Goal: Task Accomplishment & Management: Manage account settings

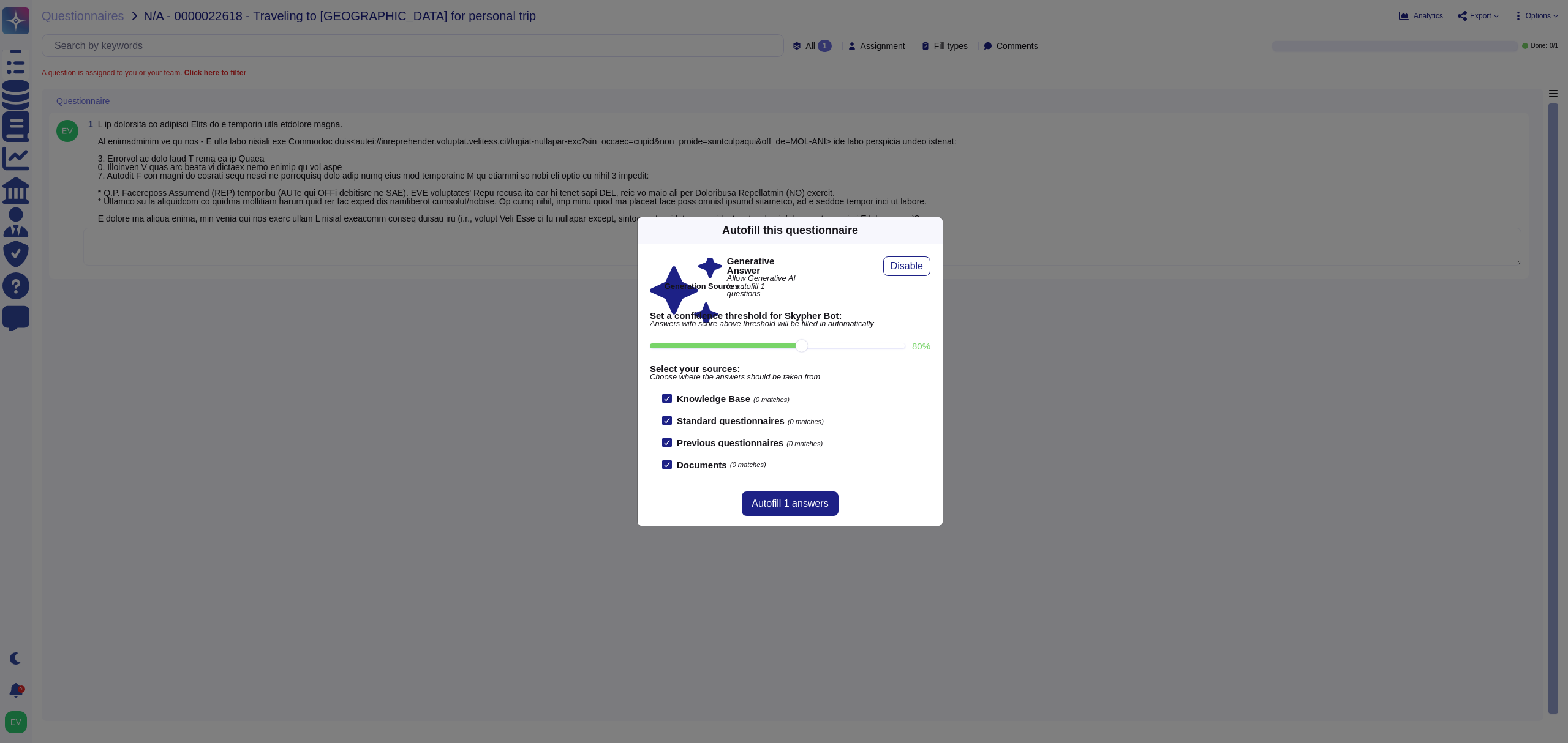
click at [935, 230] on icon at bounding box center [935, 230] width 0 height 0
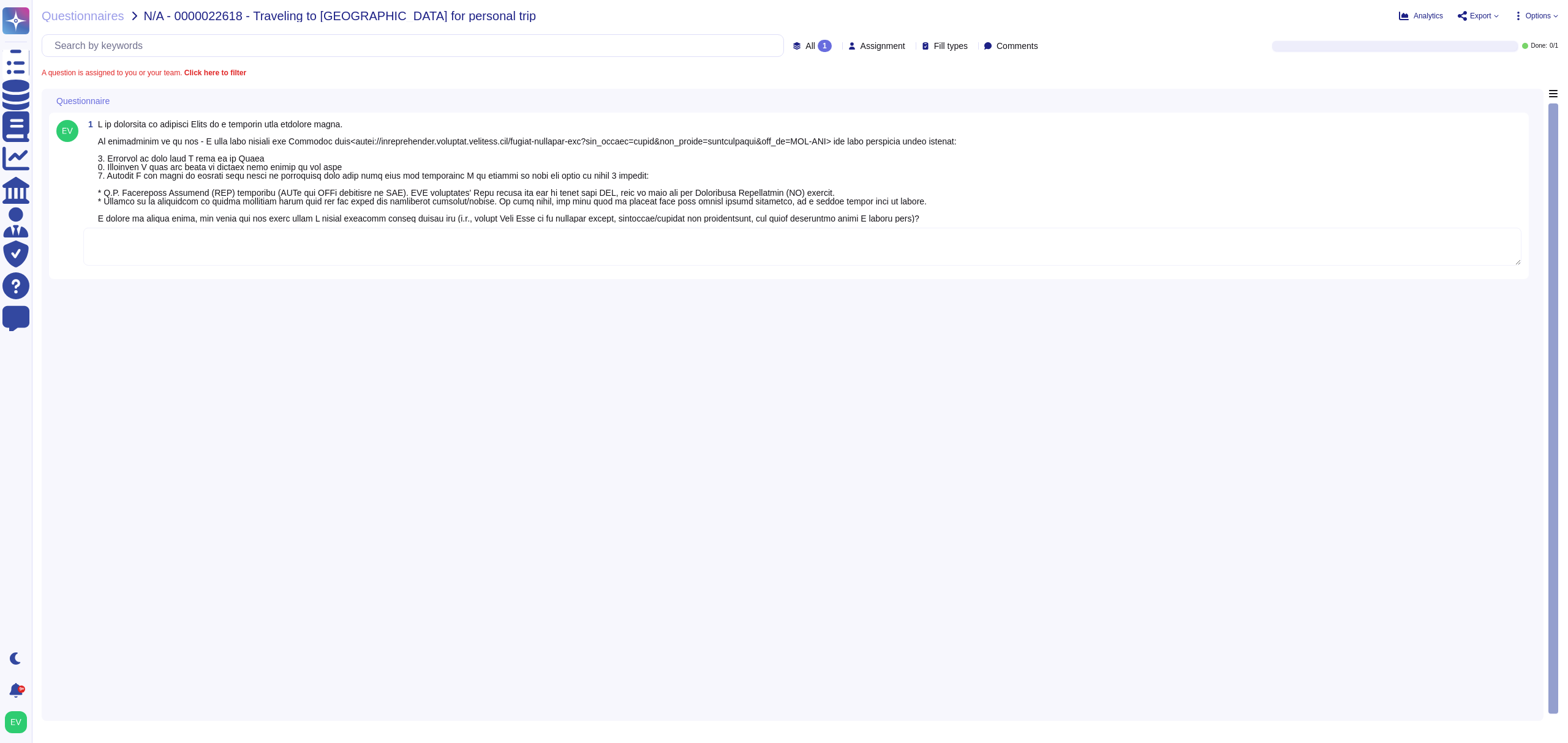
click at [194, 273] on div "1" at bounding box center [789, 196] width 1480 height 167
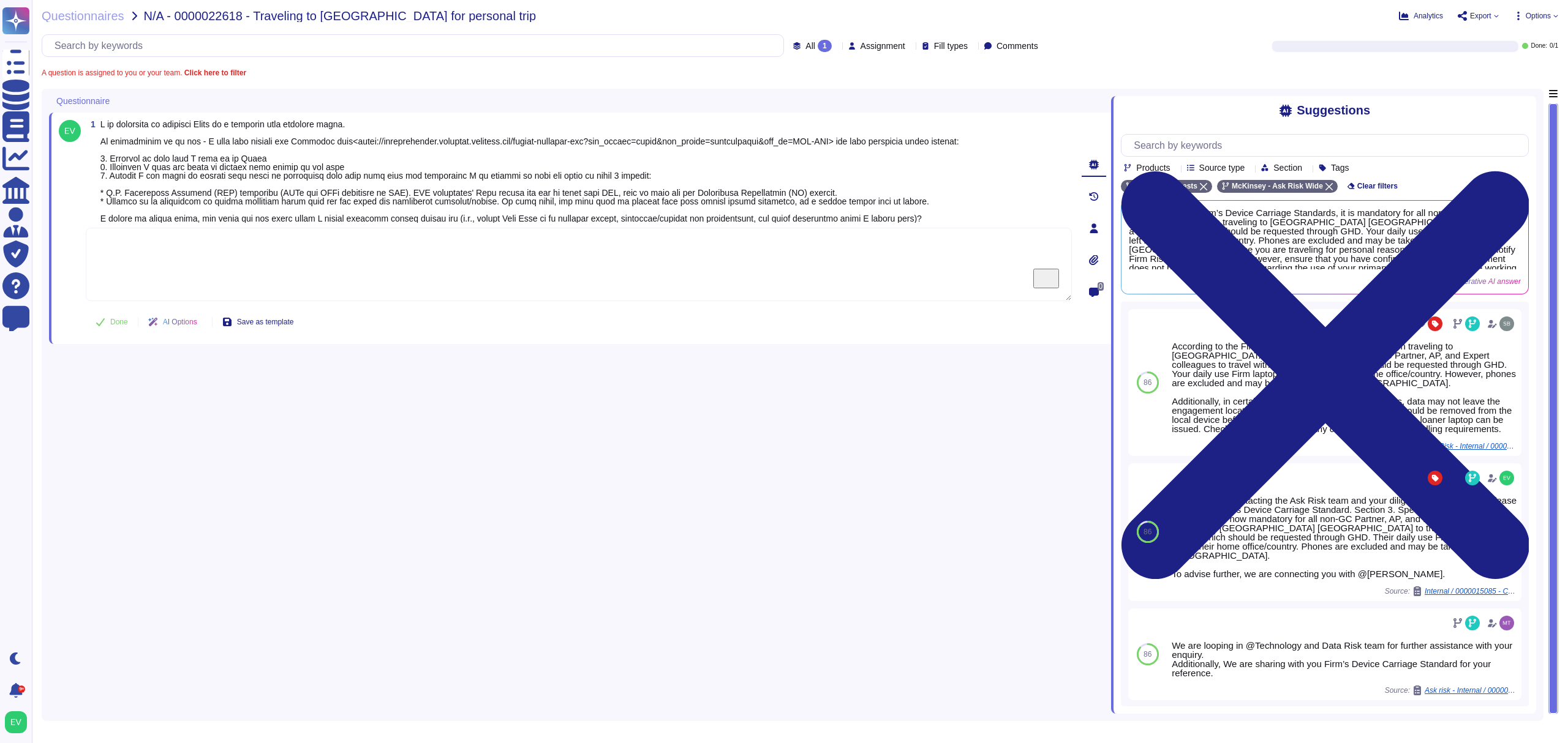
paste textarea "Thank you once again for contacting the Ask Risk team. Would you please confirm…"
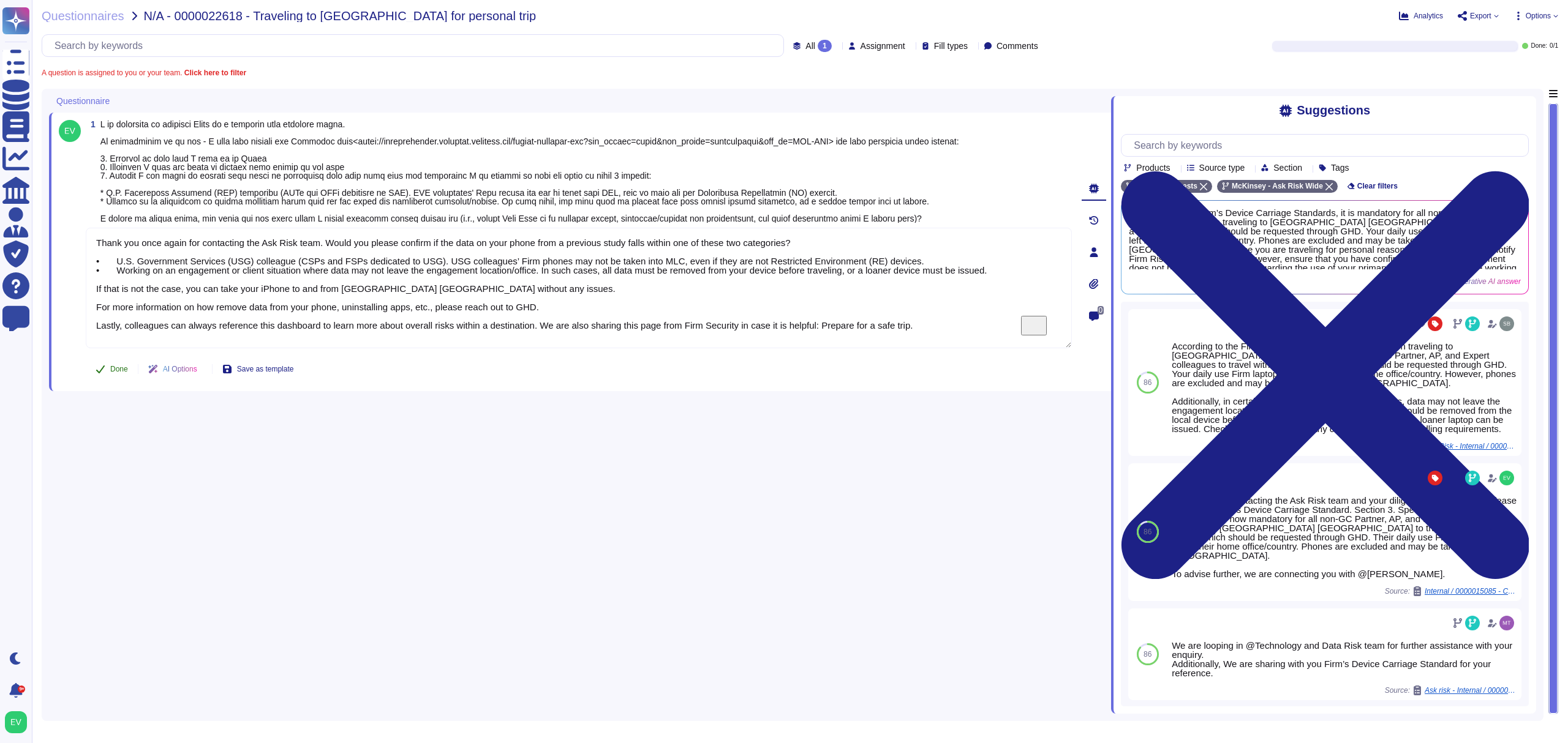
type textarea "Thank you once again for contacting the Ask Risk team. Would you please confirm…"
click at [115, 365] on button "Done" at bounding box center [112, 368] width 52 height 24
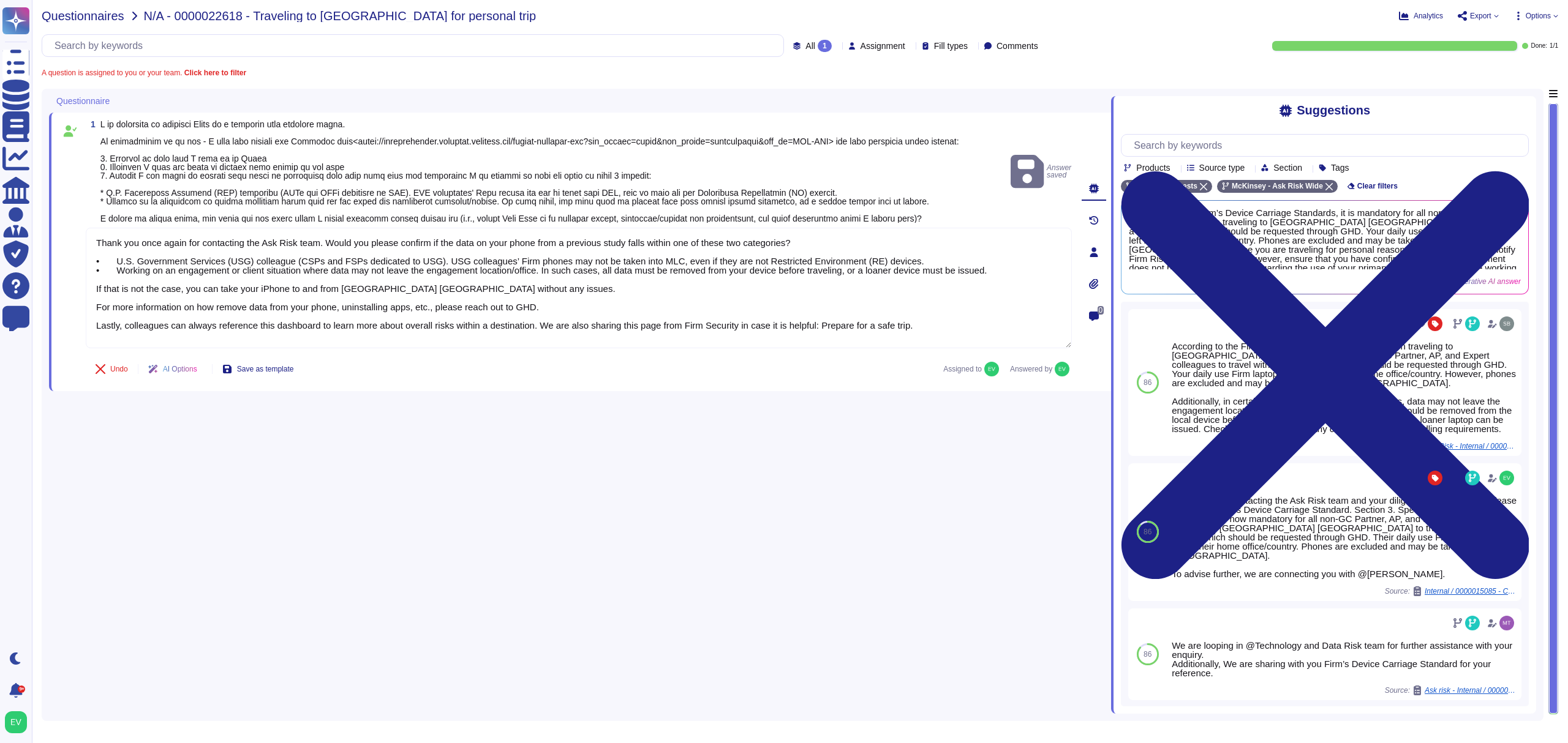
click at [59, 10] on span "Questionnaires" at bounding box center [83, 16] width 83 height 13
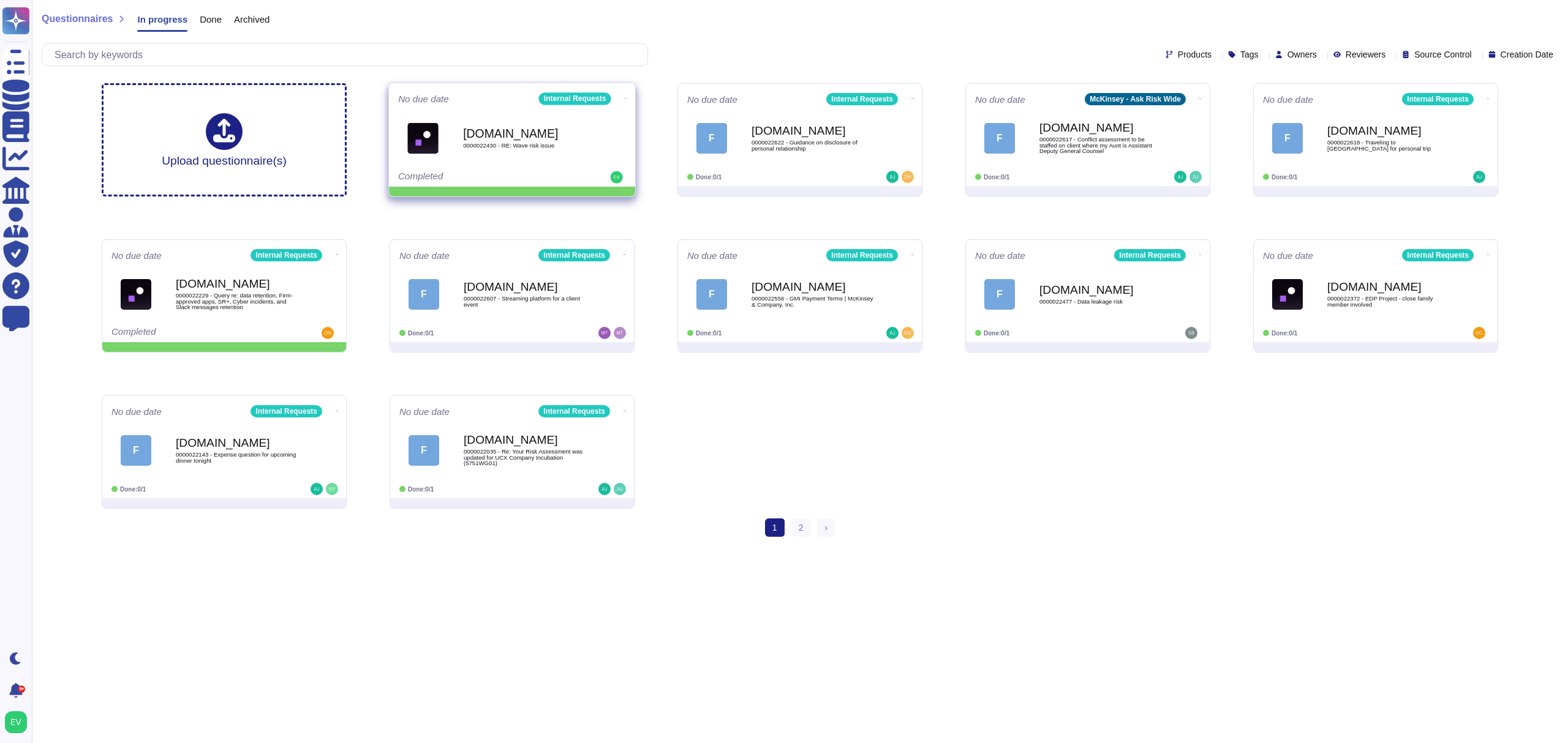
click at [624, 99] on icon at bounding box center [625, 99] width 2 height 3
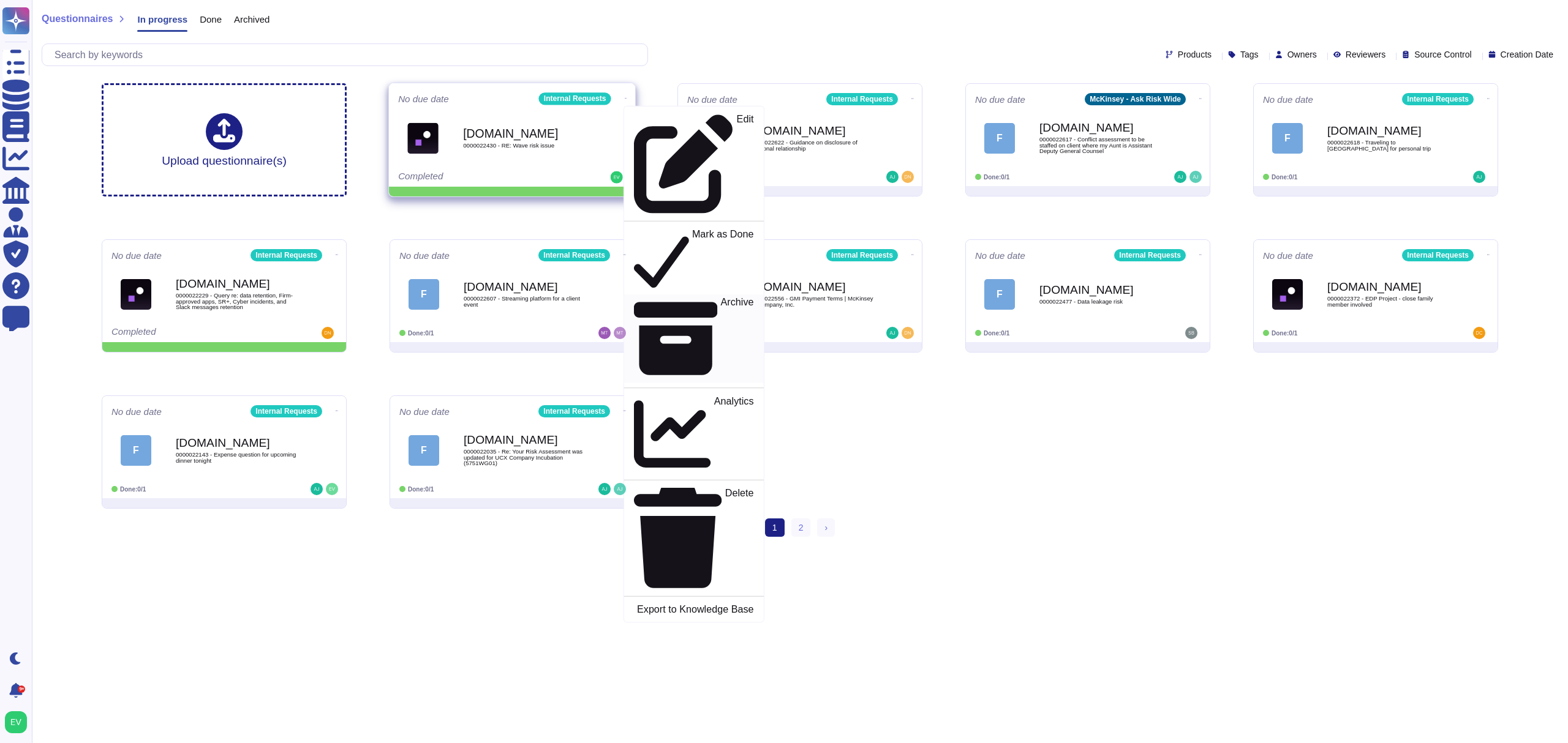
click at [662, 151] on div "Edit Mark as Done Archive Analytics Delete Export to Knowledge Base" at bounding box center [694, 364] width 141 height 517
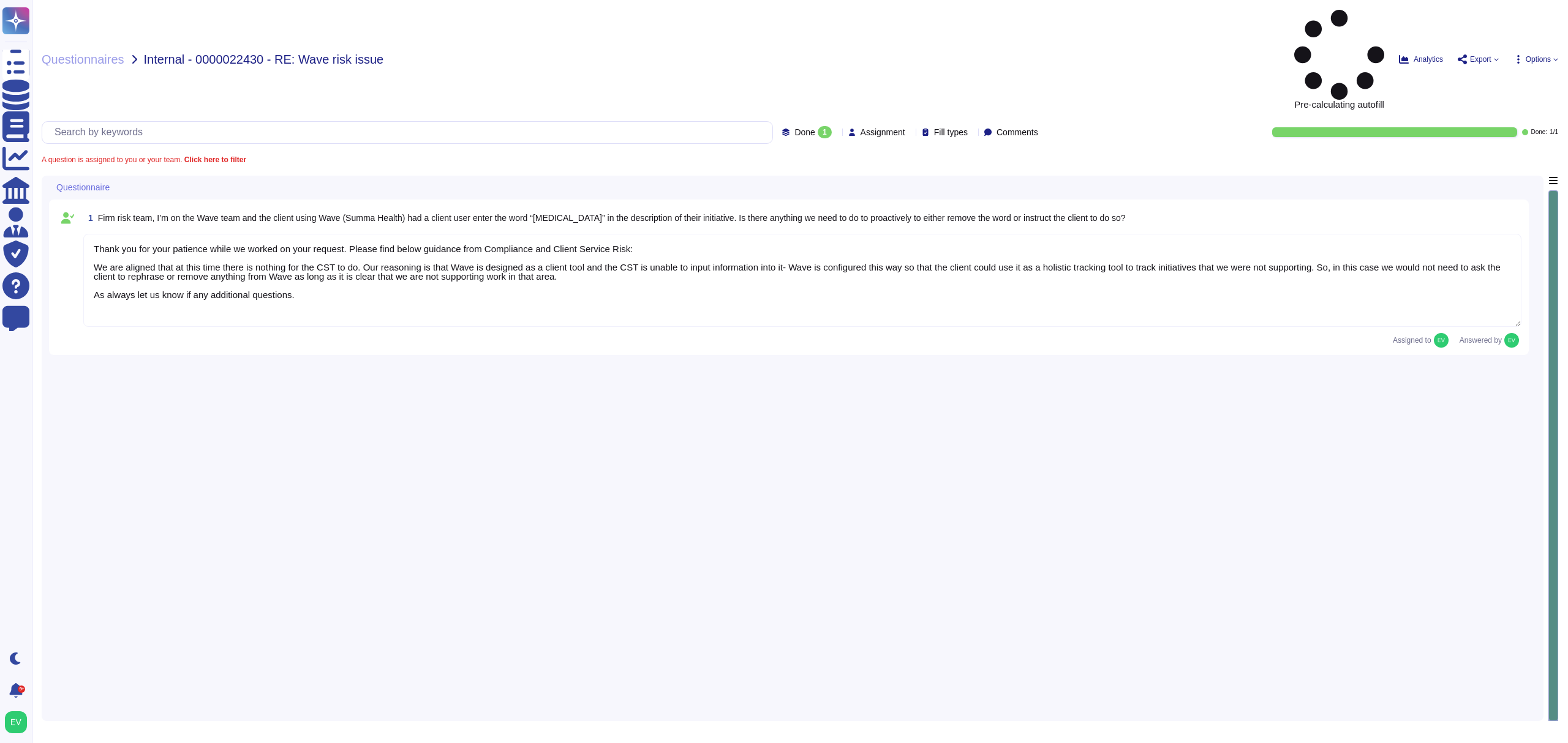
type textarea "Thank you for your patience while we worked on your request. Please find below …"
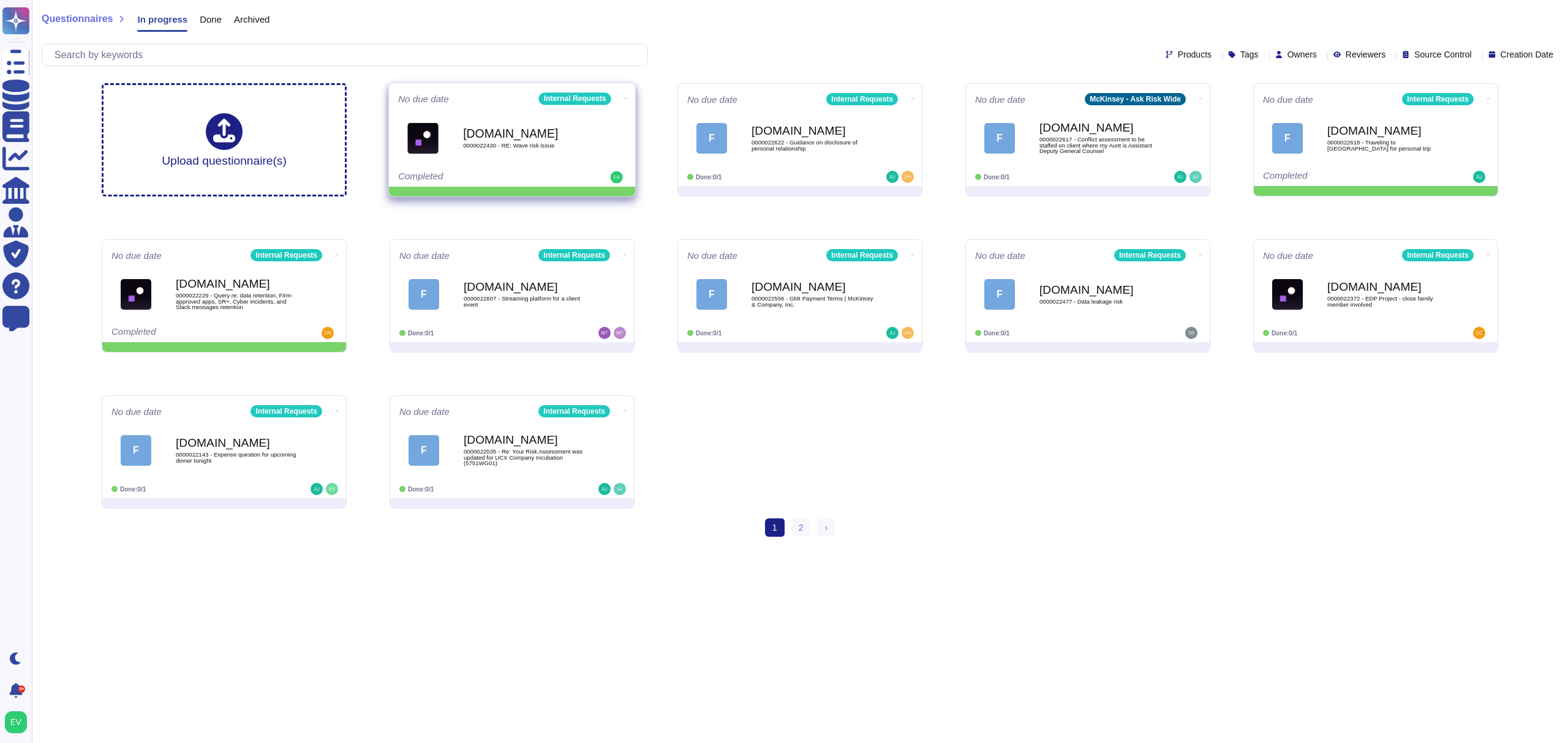
click at [624, 99] on icon at bounding box center [625, 99] width 2 height 3
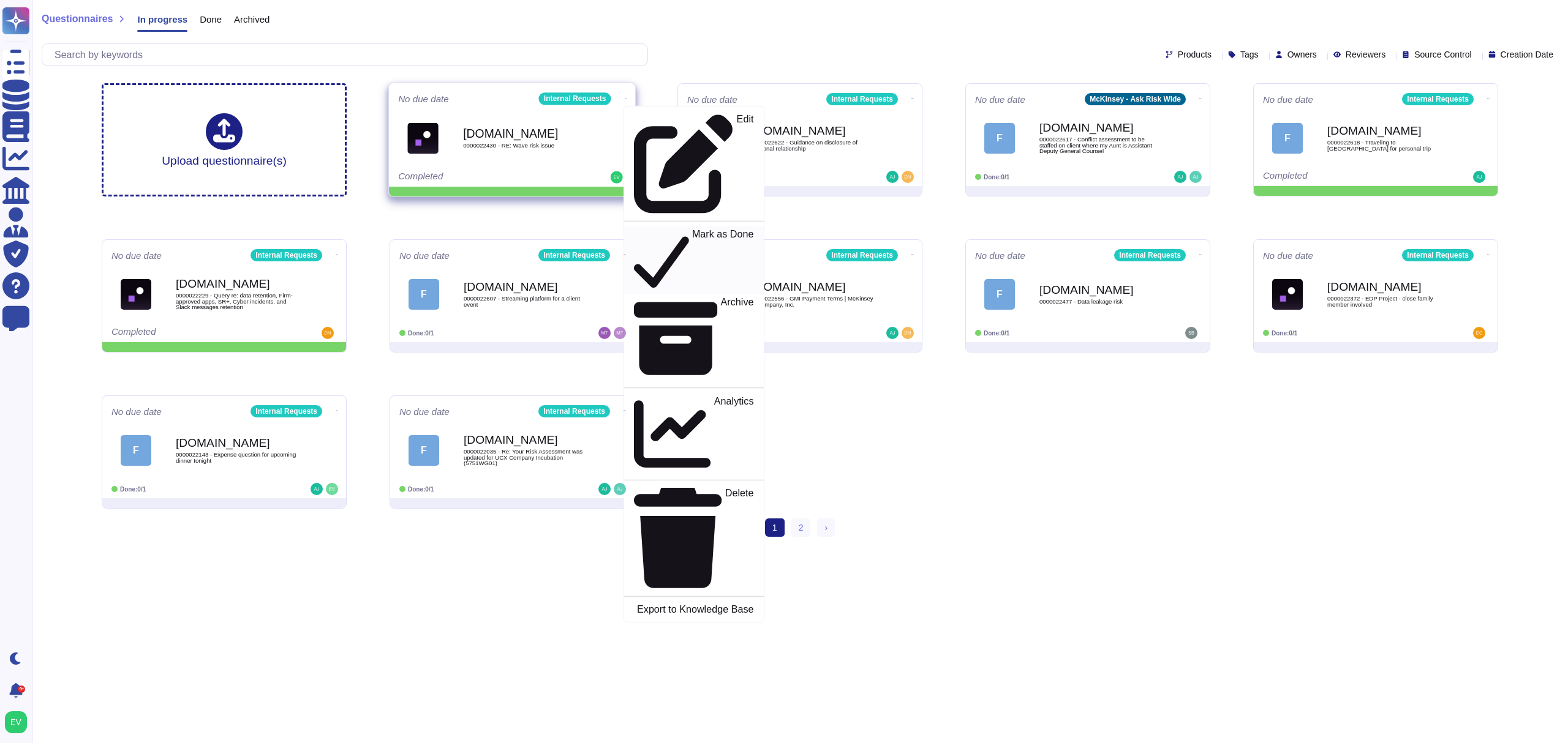
click at [692, 230] on p "Mark as Done" at bounding box center [722, 261] width 62 height 63
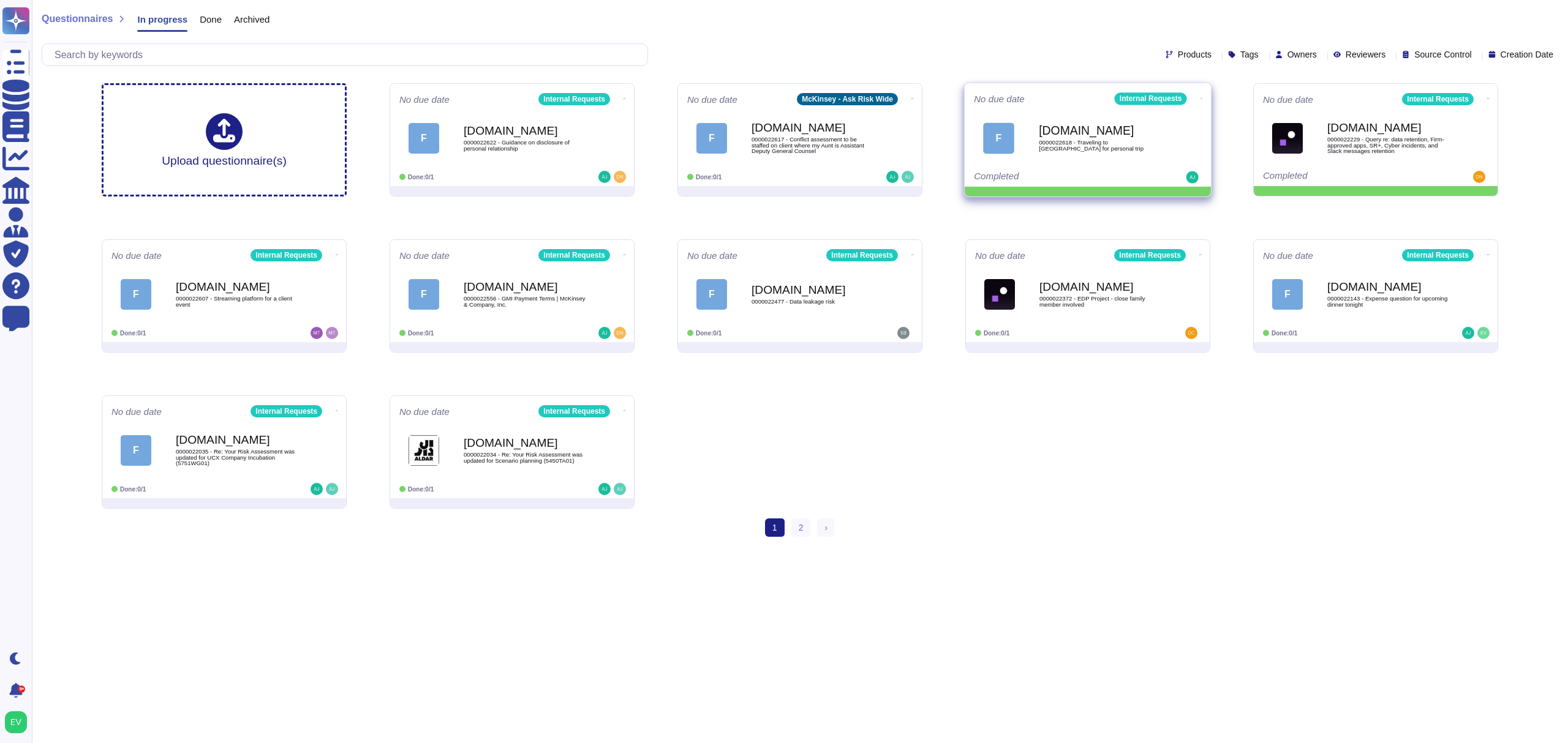
click at [1200, 100] on icon at bounding box center [1201, 99] width 2 height 3
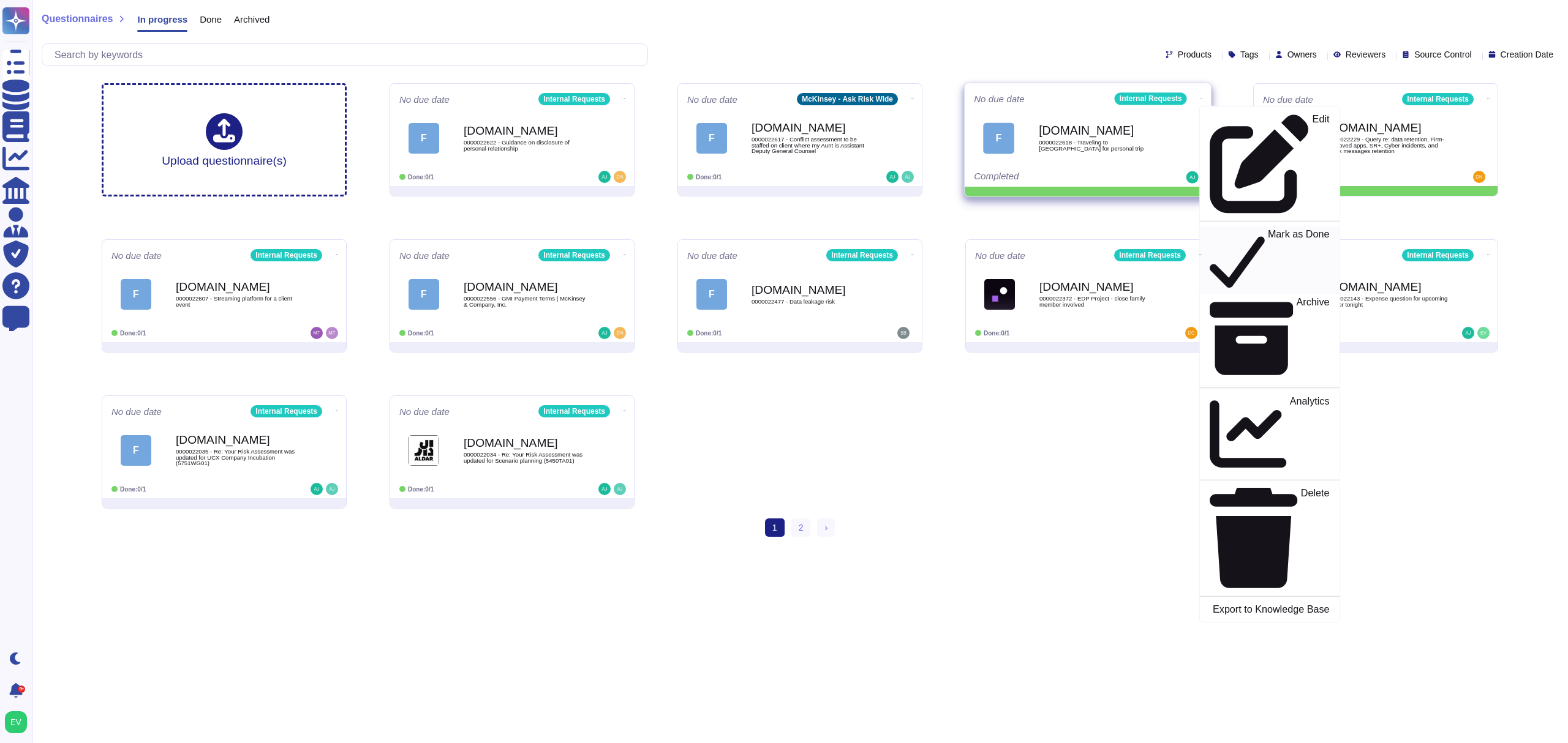
click at [1268, 230] on p "Mark as Done" at bounding box center [1298, 261] width 62 height 63
